Goal: Find specific page/section: Find specific page/section

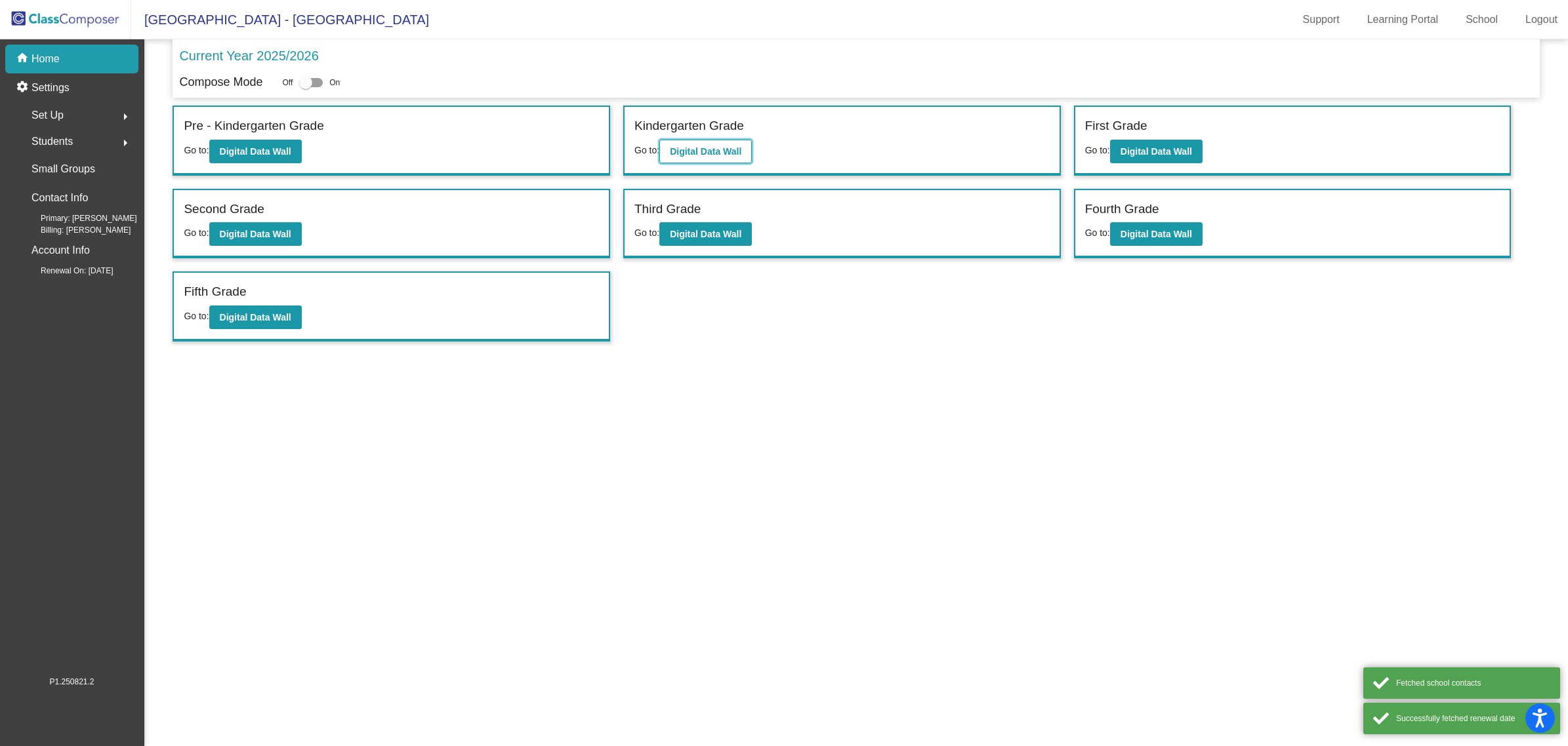
click at [707, 151] on b "Digital Data Wall" at bounding box center [705, 152] width 71 height 11
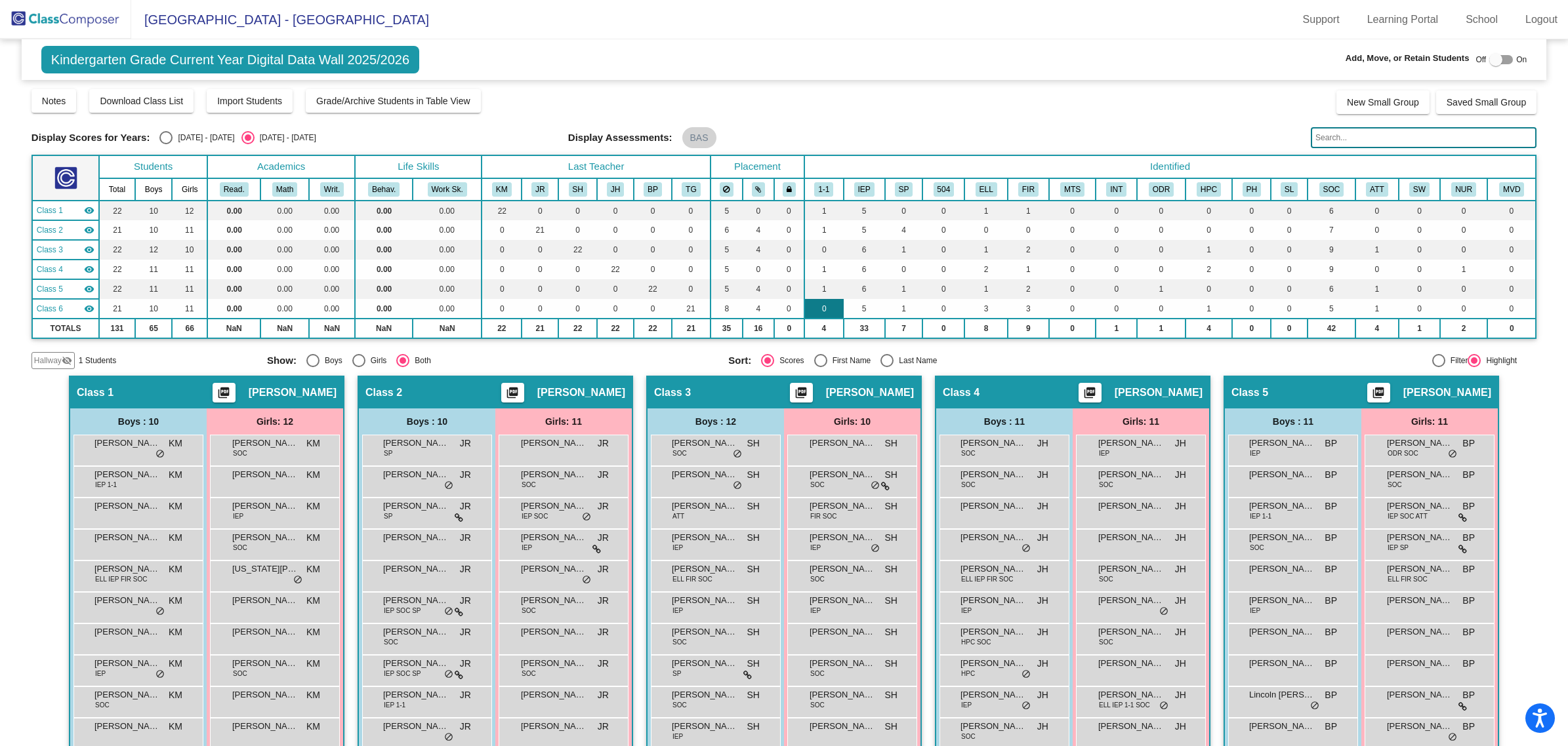
drag, startPoint x: 808, startPoint y: 314, endPoint x: 815, endPoint y: 311, distance: 7.6
click at [814, 312] on td "0" at bounding box center [824, 309] width 39 height 20
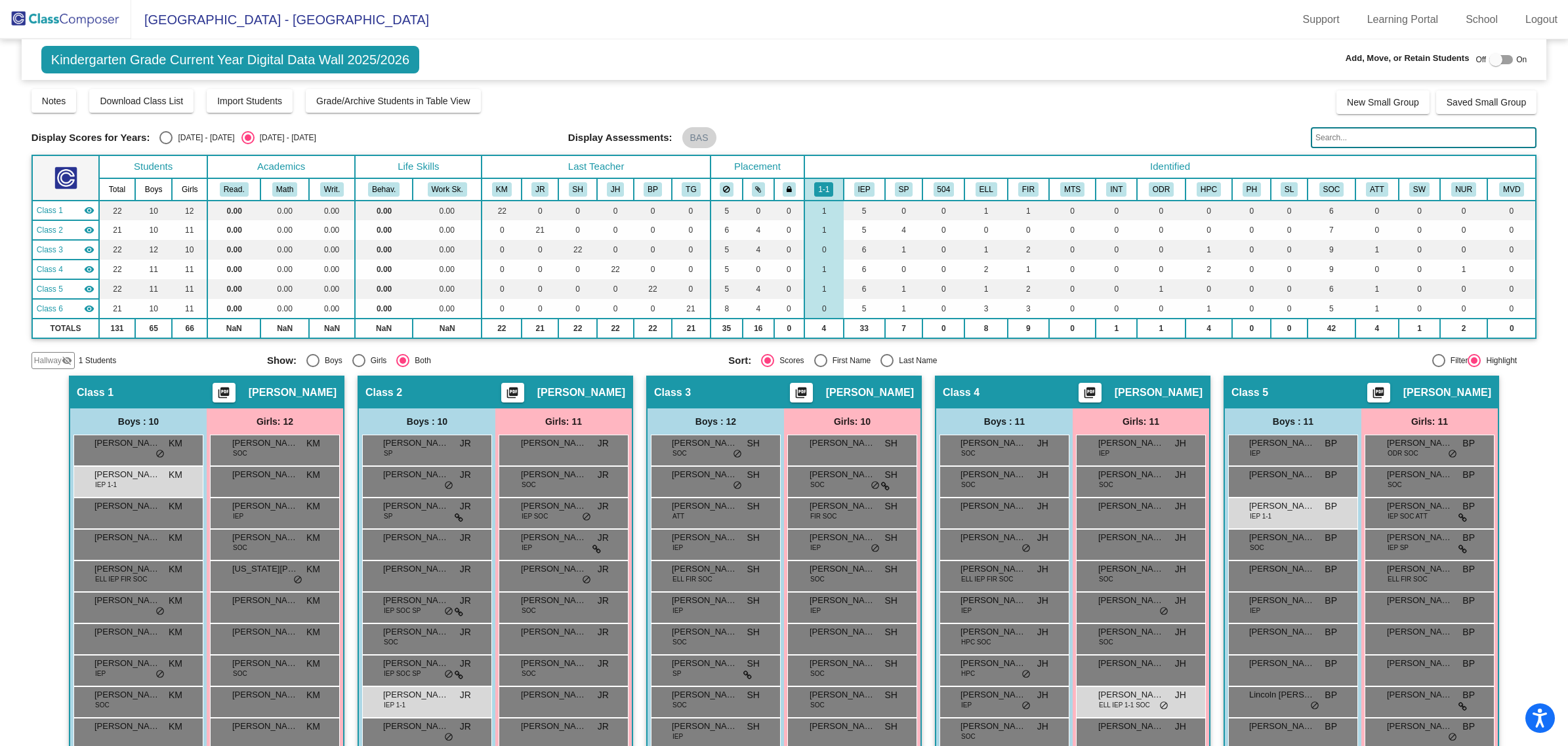
click at [858, 97] on div "Notes Download Class List Import Students Grade/Archive Students in Table View …" at bounding box center [784, 101] width 1505 height 26
click at [897, 138] on div "Display Assessments: BAS" at bounding box center [934, 137] width 733 height 21
click at [909, 98] on div "Notes Download Class List Import Students Grade/Archive Students in Table View …" at bounding box center [784, 101] width 1505 height 26
click at [861, 79] on div "Kindergarten Grade Current Year Digital Data Wall 2025/2026 Add, Move, or Retai…" at bounding box center [784, 59] width 1525 height 41
click at [844, 104] on div "Notes Download Class List Import Students Grade/Archive Students in Table View …" at bounding box center [784, 101] width 1505 height 26
